Goal: Transaction & Acquisition: Download file/media

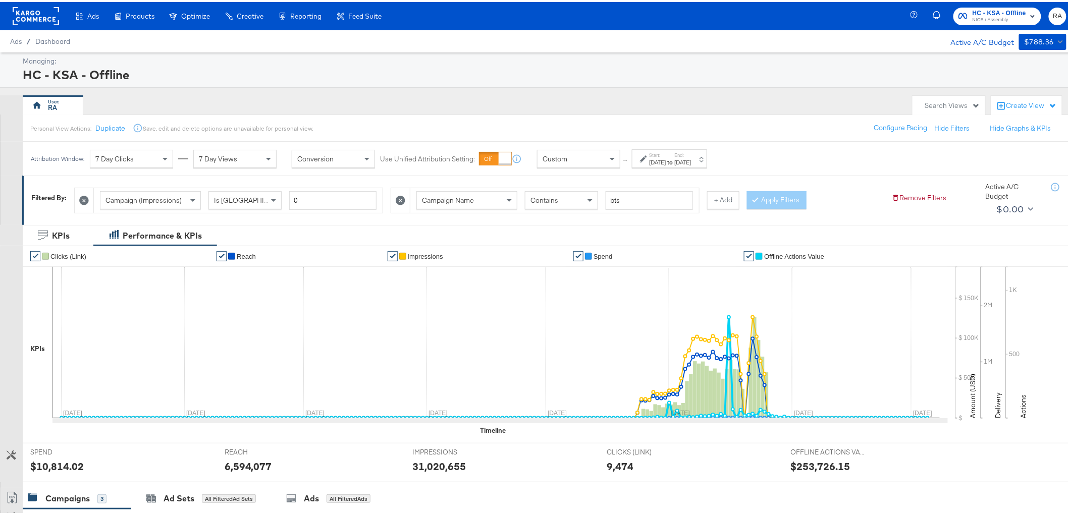
click at [675, 162] on strong "to" at bounding box center [670, 160] width 9 height 8
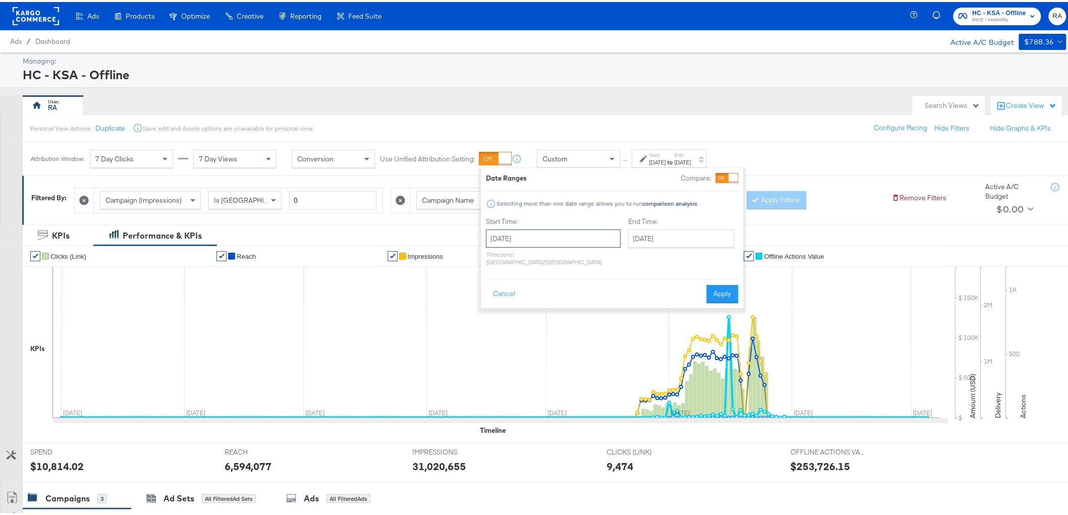
click at [559, 243] on input "[DATE]" at bounding box center [553, 237] width 135 height 18
click at [599, 257] on span "›" at bounding box center [601, 257] width 16 height 15
click at [599, 258] on span "›" at bounding box center [601, 257] width 16 height 15
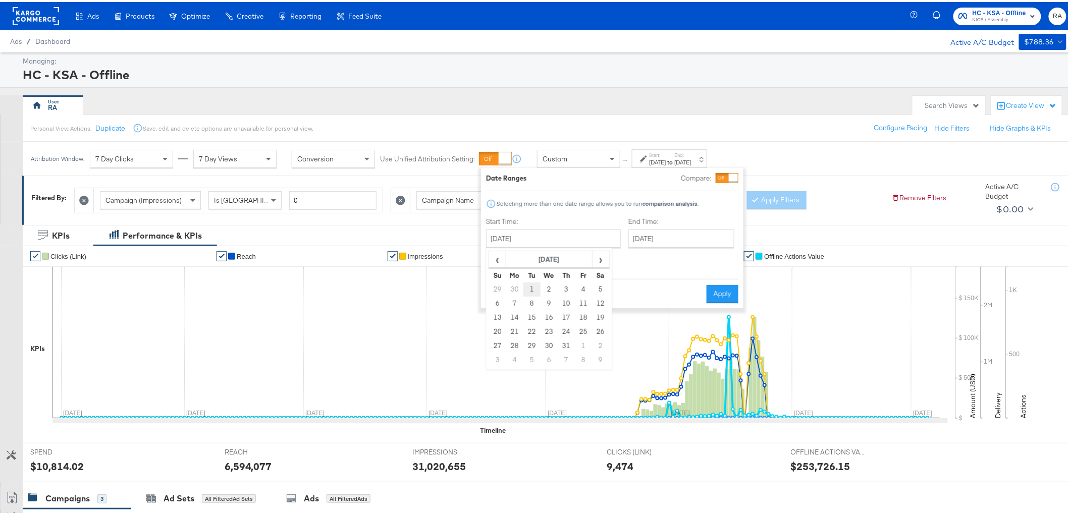
click at [531, 286] on td "1" at bounding box center [531, 288] width 17 height 14
type input "[DATE]"
click at [668, 239] on input "[DATE]" at bounding box center [679, 237] width 106 height 18
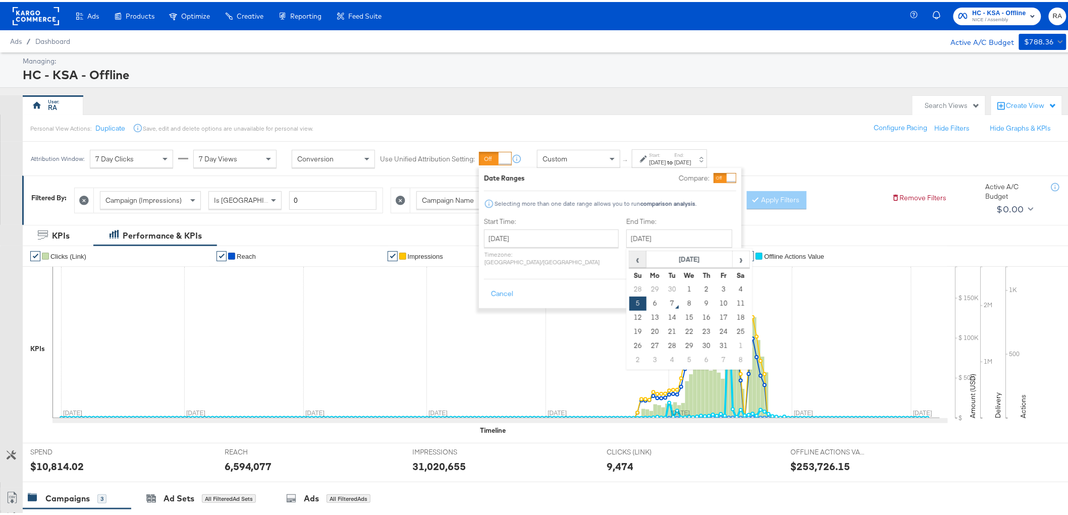
click at [630, 253] on span "‹" at bounding box center [638, 257] width 16 height 15
click at [664, 356] on td "7" at bounding box center [672, 358] width 17 height 14
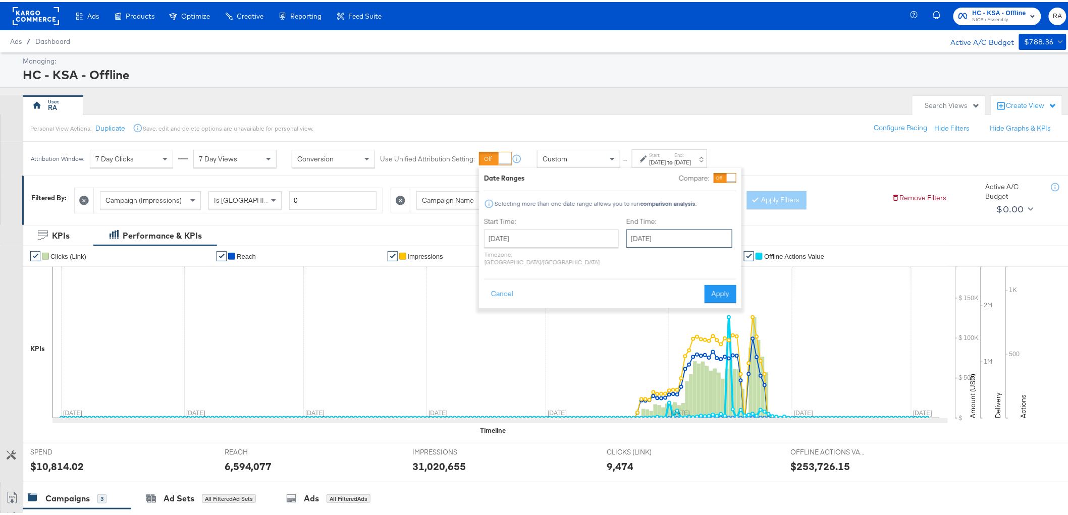
drag, startPoint x: 638, startPoint y: 240, endPoint x: 632, endPoint y: 251, distance: 12.2
click at [637, 240] on input "[DATE]" at bounding box center [679, 237] width 106 height 18
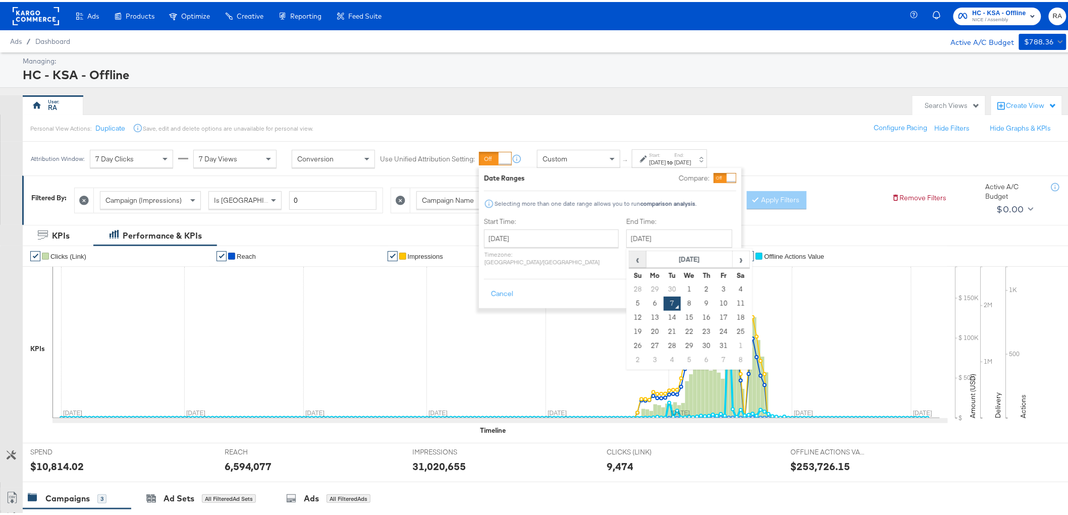
click at [630, 263] on span "‹" at bounding box center [638, 257] width 16 height 15
click at [664, 348] on td "30" at bounding box center [672, 344] width 17 height 14
type input "[DATE]"
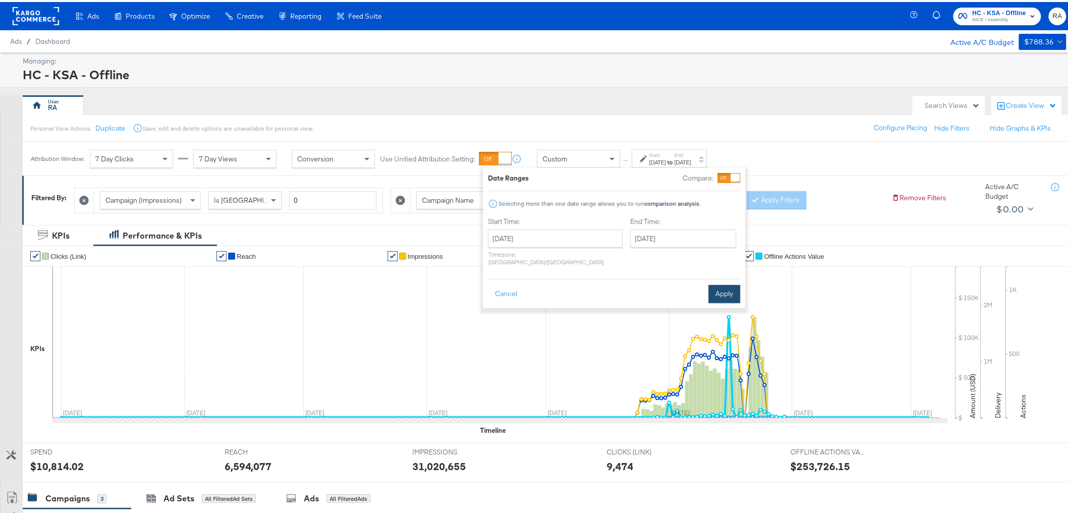
click at [717, 283] on button "Apply" at bounding box center [724, 292] width 32 height 18
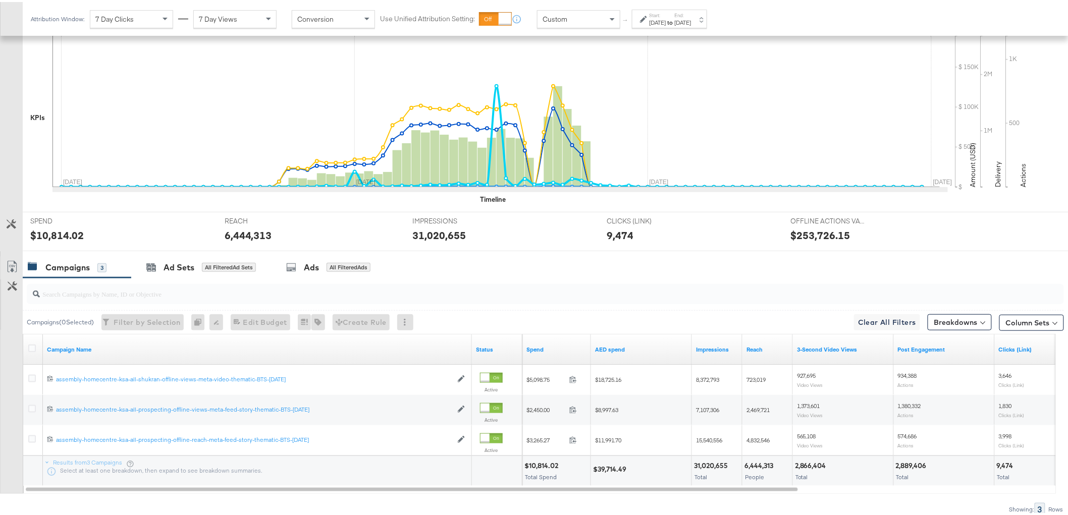
scroll to position [275, 0]
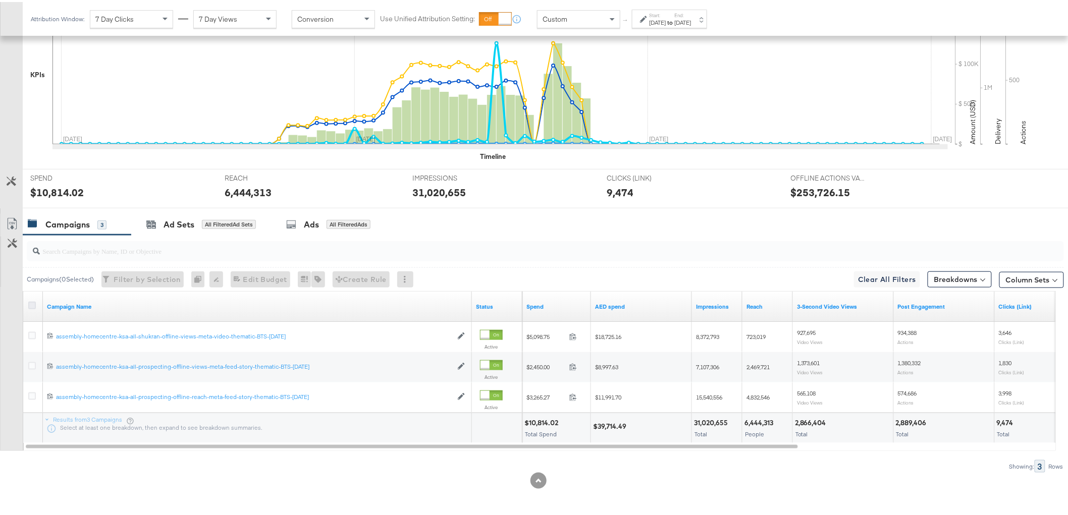
click at [32, 306] on icon at bounding box center [32, 304] width 8 height 8
click at [0, 0] on input "checkbox" at bounding box center [0, 0] width 0 height 0
click at [956, 276] on button "Breakdowns" at bounding box center [959, 277] width 64 height 16
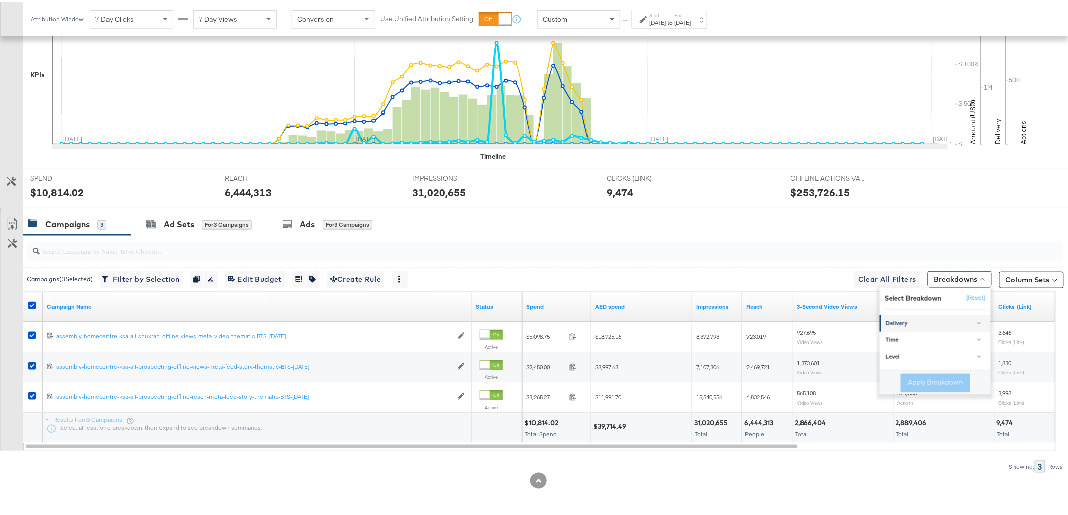
click at [975, 323] on div "Delivery" at bounding box center [936, 322] width 100 height 8
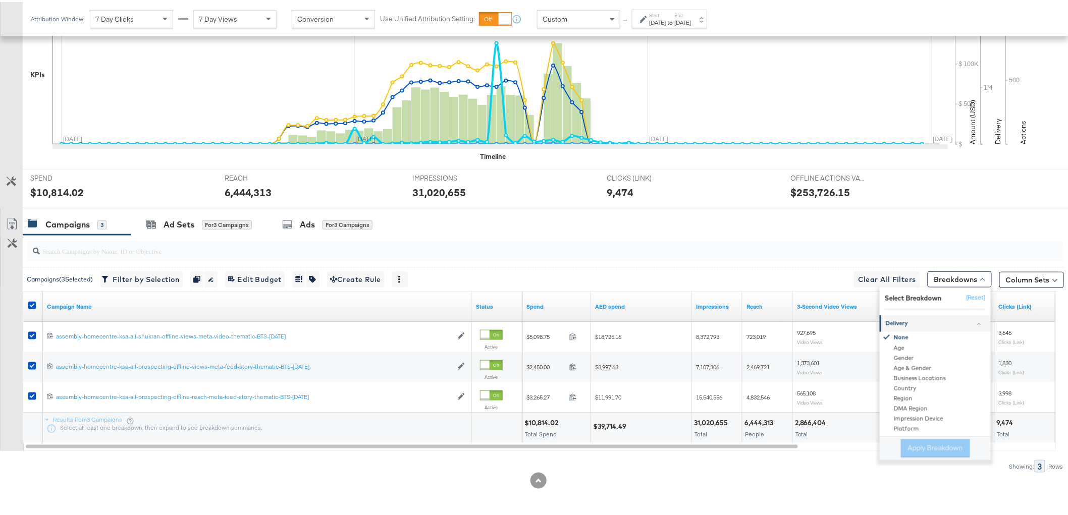
click at [975, 323] on div "Delivery" at bounding box center [936, 322] width 100 height 8
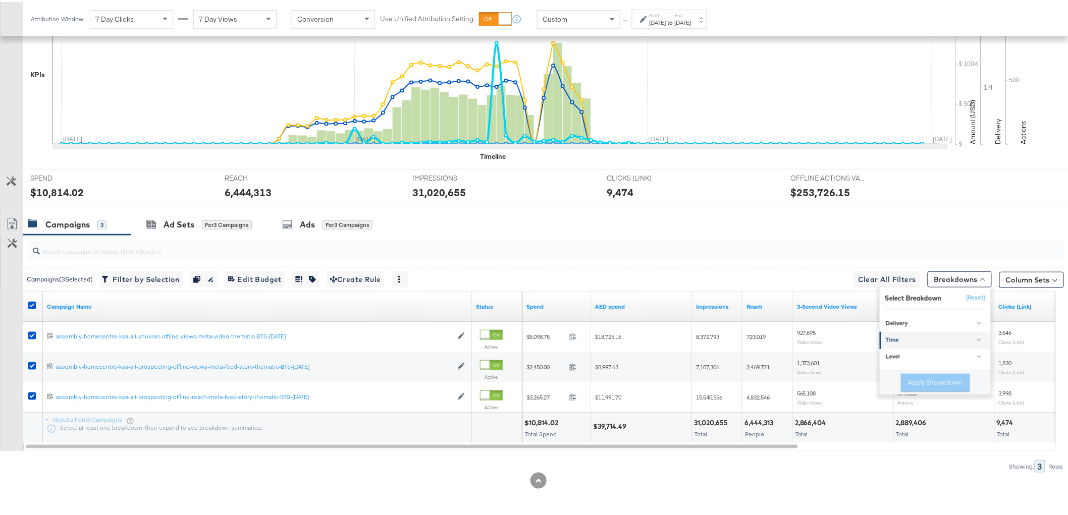
click at [969, 331] on link "Time" at bounding box center [935, 339] width 111 height 17
click at [964, 380] on div "Two Weeks" at bounding box center [936, 384] width 110 height 10
click at [940, 432] on button "Apply Breakdown" at bounding box center [935, 433] width 69 height 18
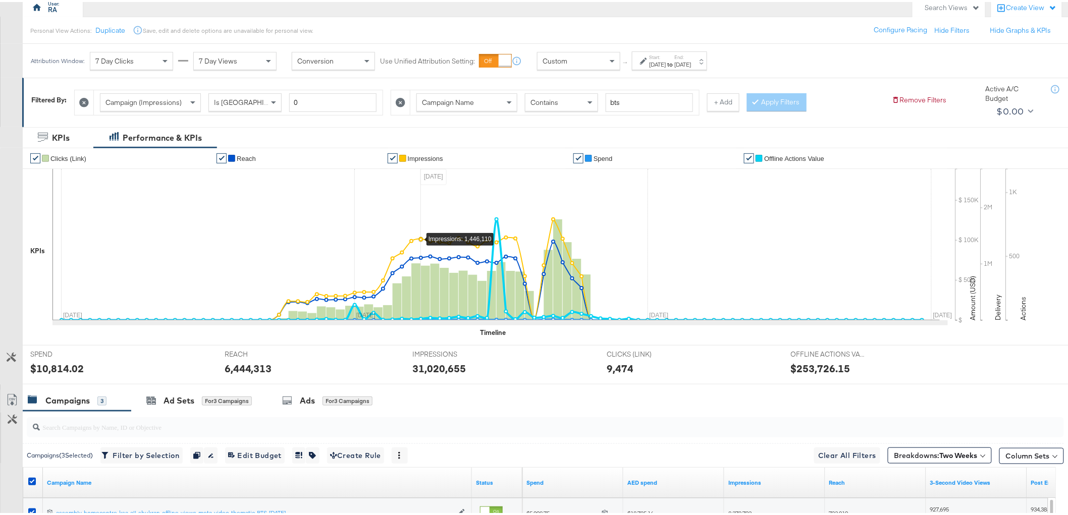
scroll to position [0, 0]
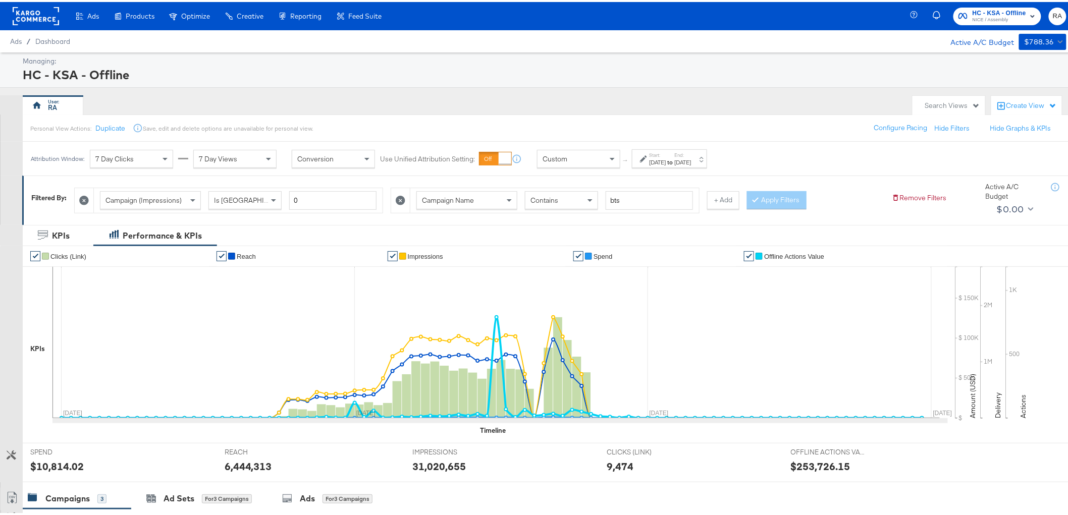
click at [400, 195] on icon at bounding box center [401, 199] width 10 height 10
click at [469, 203] on button "Apply Filters" at bounding box center [460, 198] width 60 height 18
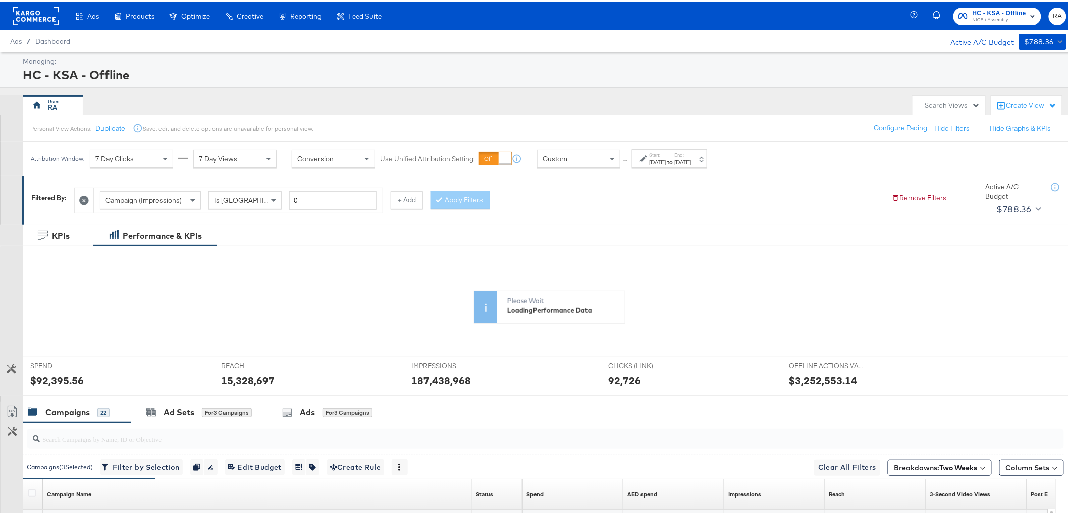
click at [691, 152] on label "End:" at bounding box center [683, 153] width 17 height 7
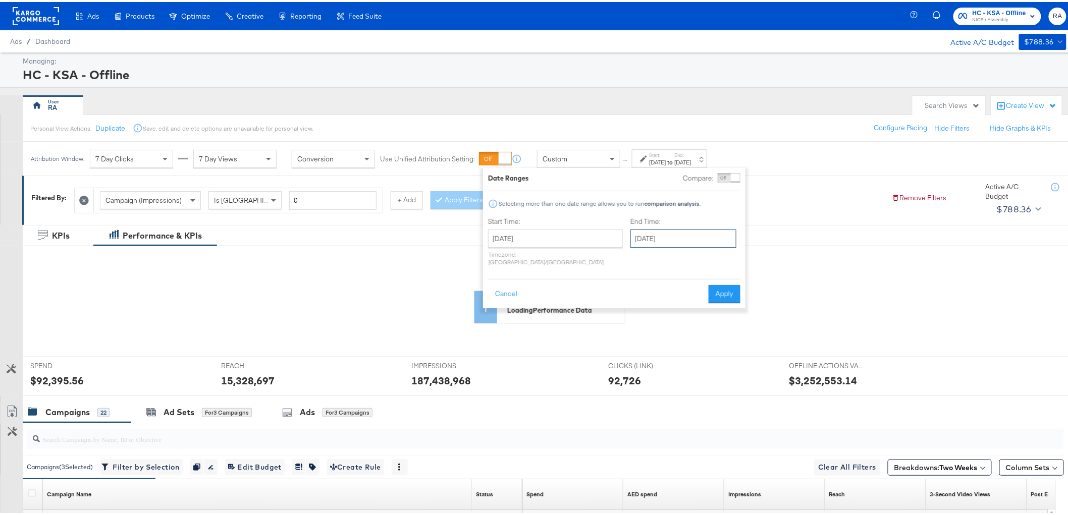
click at [669, 234] on input "[DATE]" at bounding box center [683, 237] width 106 height 18
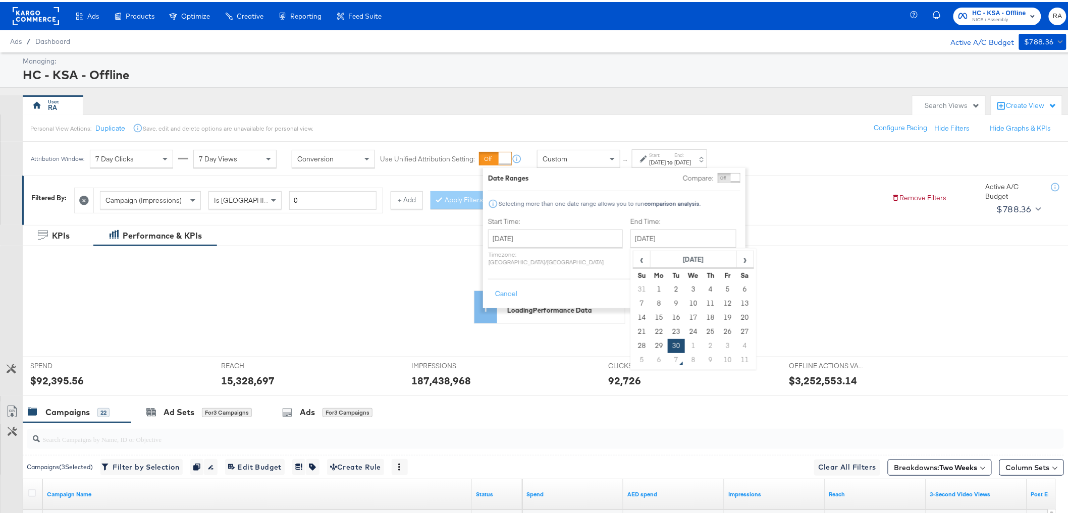
click at [613, 176] on div "Date Ranges Compare: Comparison is not available when breakdowns are selected" at bounding box center [614, 176] width 252 height 10
click at [714, 285] on button "Apply" at bounding box center [724, 292] width 32 height 18
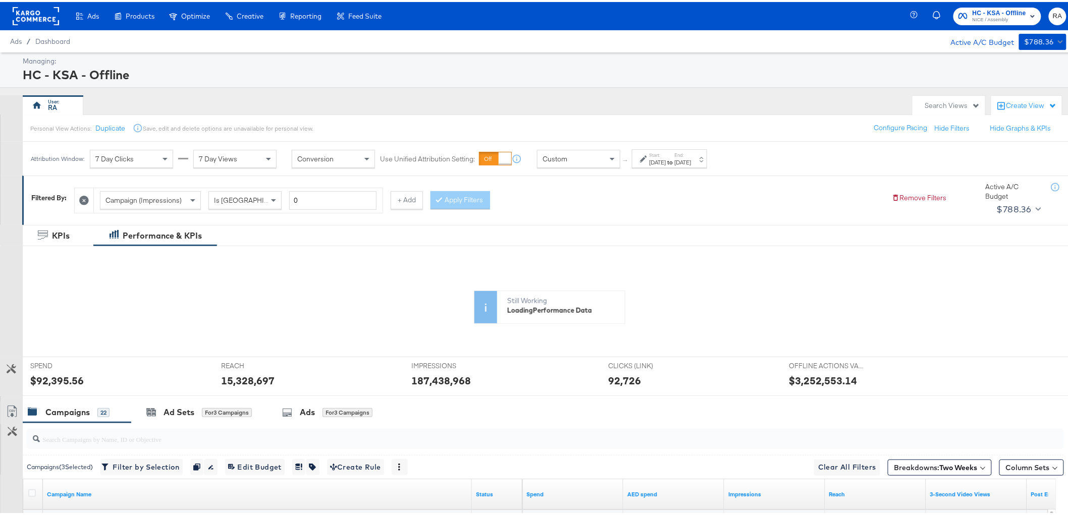
click at [691, 162] on div "[DATE]" at bounding box center [683, 160] width 17 height 8
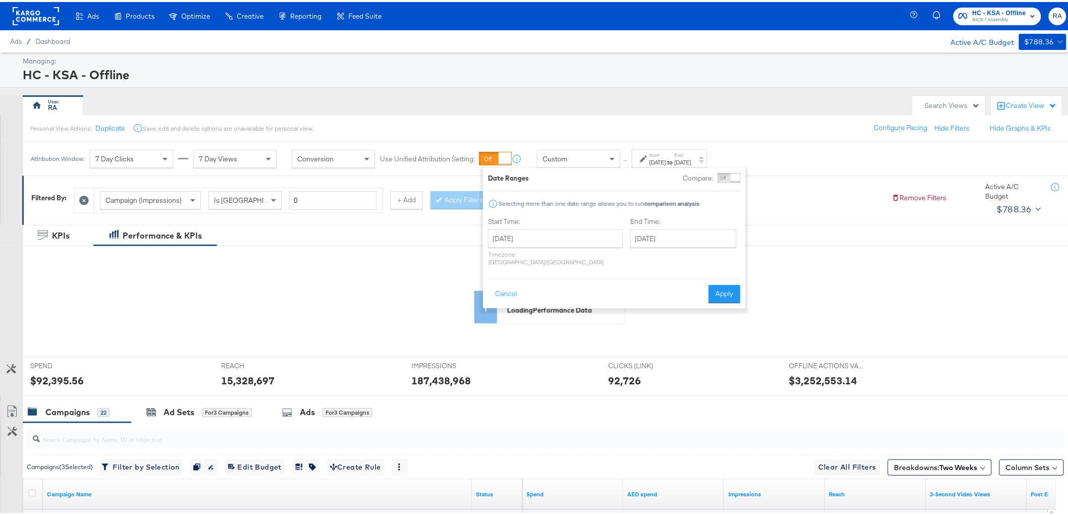
click at [723, 132] on div "Personal View Actions: Duplicate Save, edit and delete options are unavailable …" at bounding box center [549, 126] width 1054 height 27
click at [677, 105] on div "RA" at bounding box center [465, 103] width 885 height 20
click at [728, 288] on button "Apply" at bounding box center [724, 292] width 32 height 18
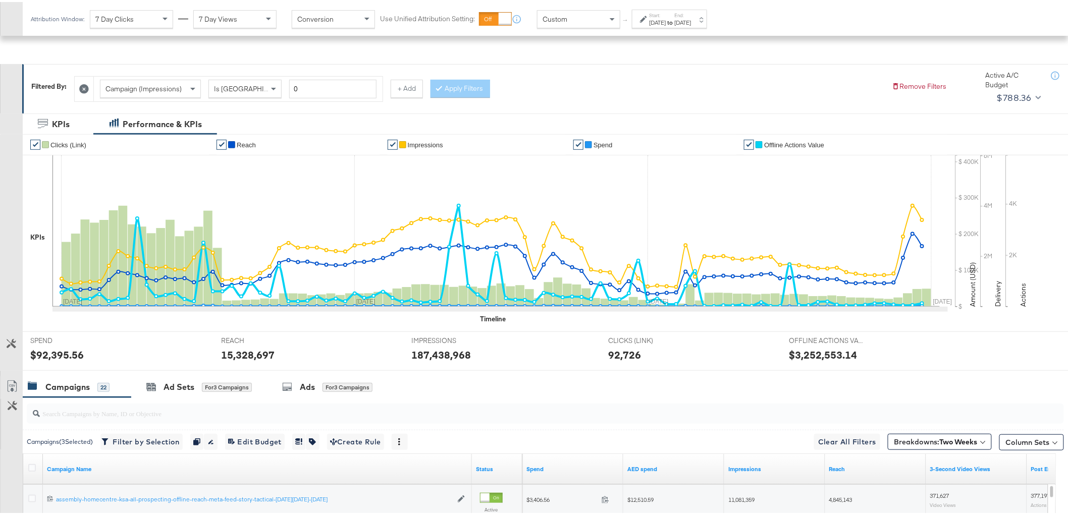
scroll to position [224, 0]
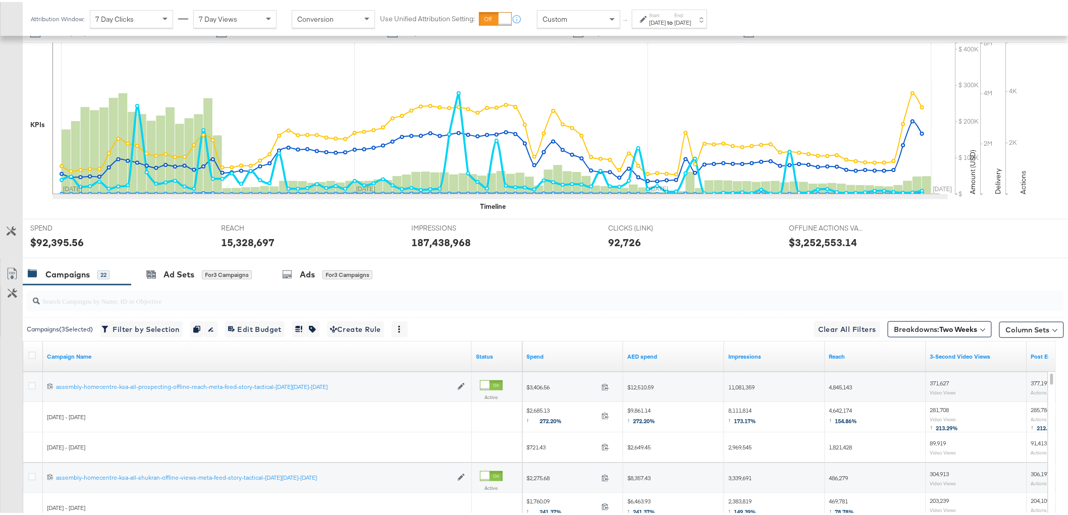
click at [22, 275] on link "Export as CSV" at bounding box center [12, 273] width 23 height 23
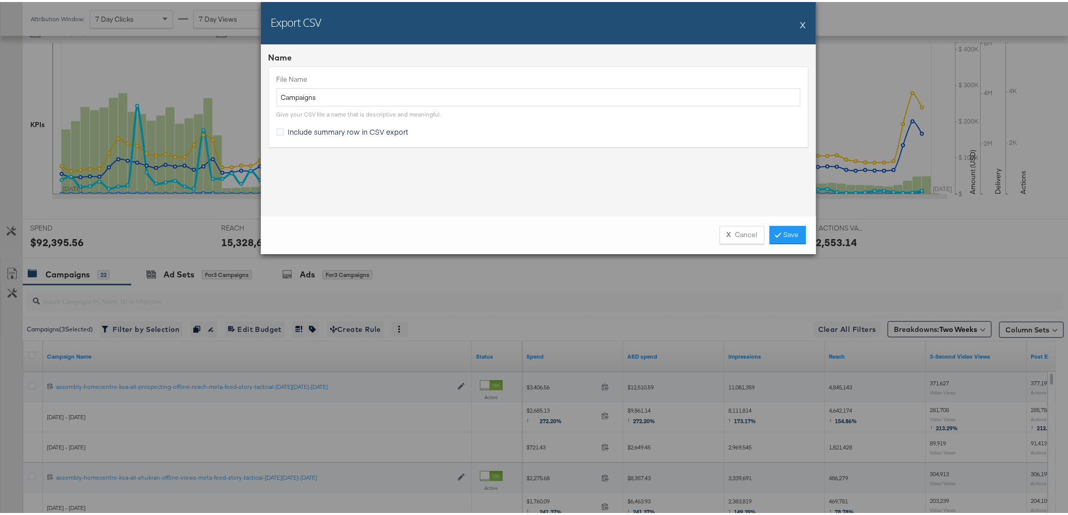
click at [776, 217] on div "X Cancel Save" at bounding box center [538, 233] width 555 height 38
click at [785, 231] on link "Save" at bounding box center [788, 233] width 36 height 18
